Goal: Information Seeking & Learning: Learn about a topic

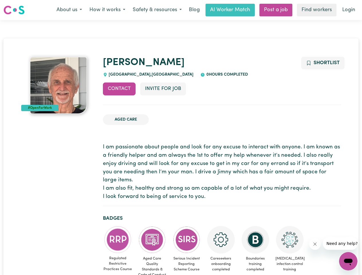
click at [69, 10] on button "About us" at bounding box center [69, 10] width 33 height 12
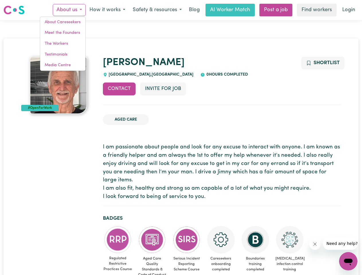
click at [107, 10] on button "How it works" at bounding box center [107, 10] width 43 height 12
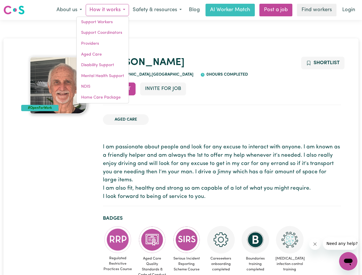
click at [157, 10] on button "Safety & resources" at bounding box center [157, 10] width 56 height 12
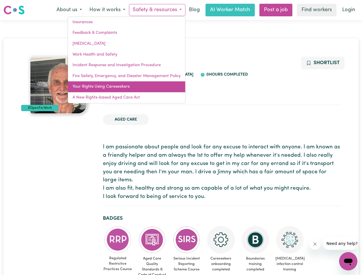
click at [119, 89] on link "Your Rights Using Careseekers" at bounding box center [126, 86] width 117 height 11
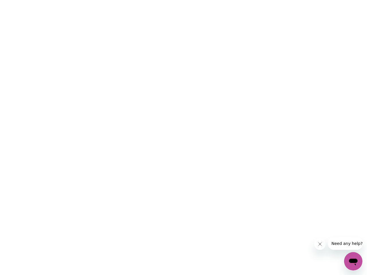
click at [163, 0] on html at bounding box center [183, 0] width 367 height 0
click at [322, 0] on html at bounding box center [183, 0] width 367 height 0
click at [118, 0] on html at bounding box center [183, 0] width 367 height 0
click at [152, 0] on html at bounding box center [183, 0] width 367 height 0
